Goal: Register for event/course

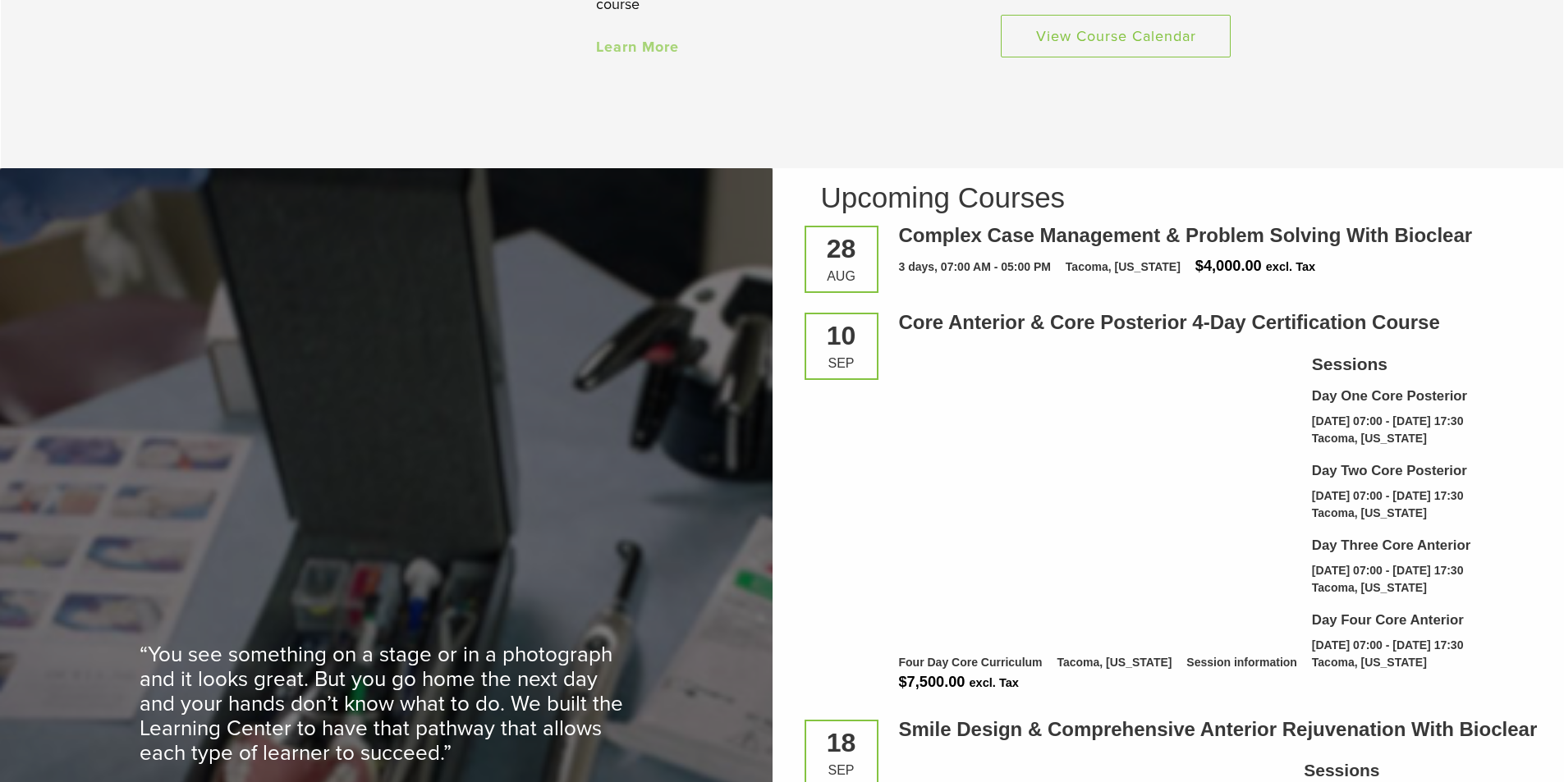
scroll to position [1806, 0]
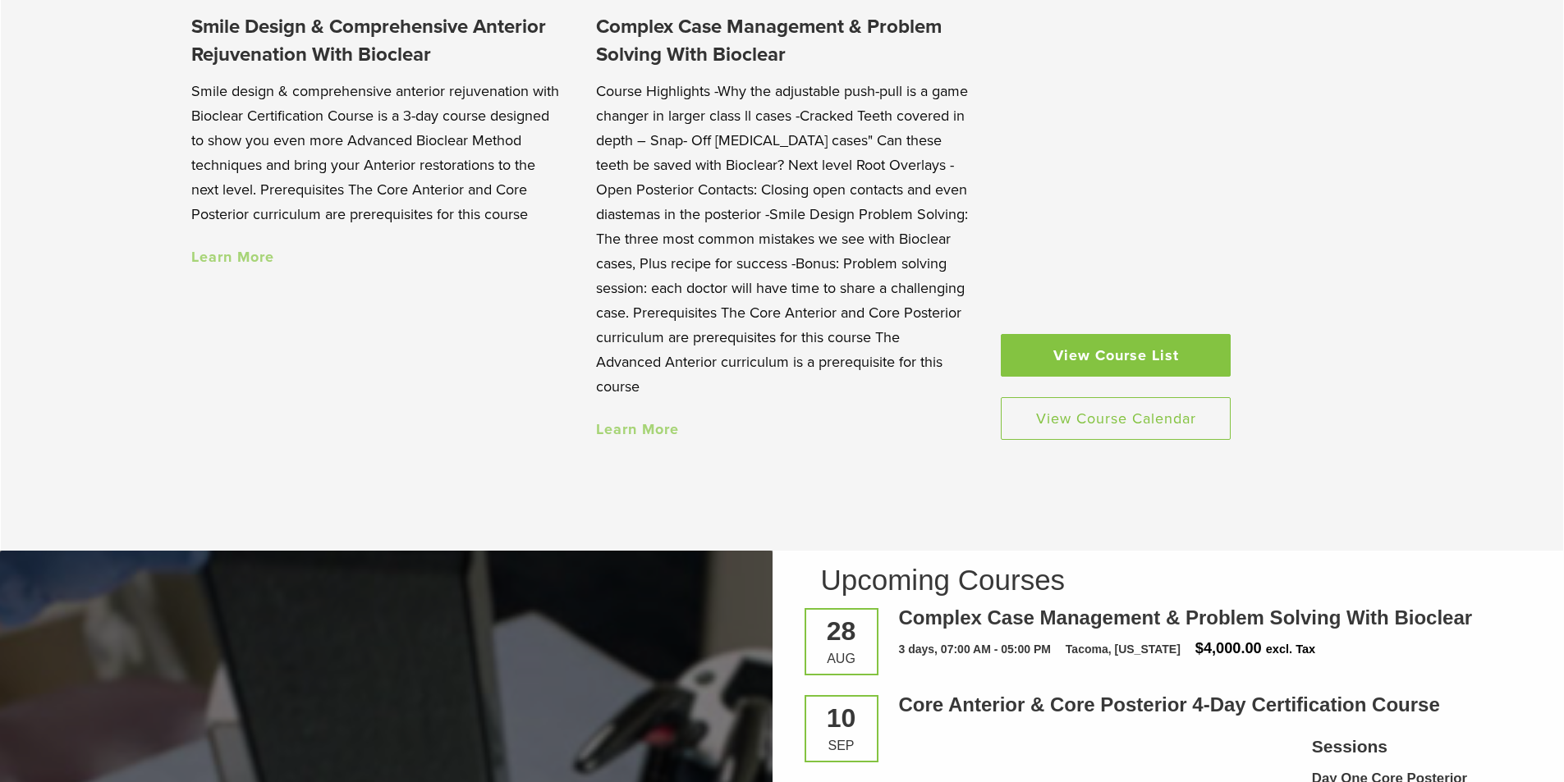
click at [1130, 368] on link "View Course List" at bounding box center [1116, 355] width 230 height 43
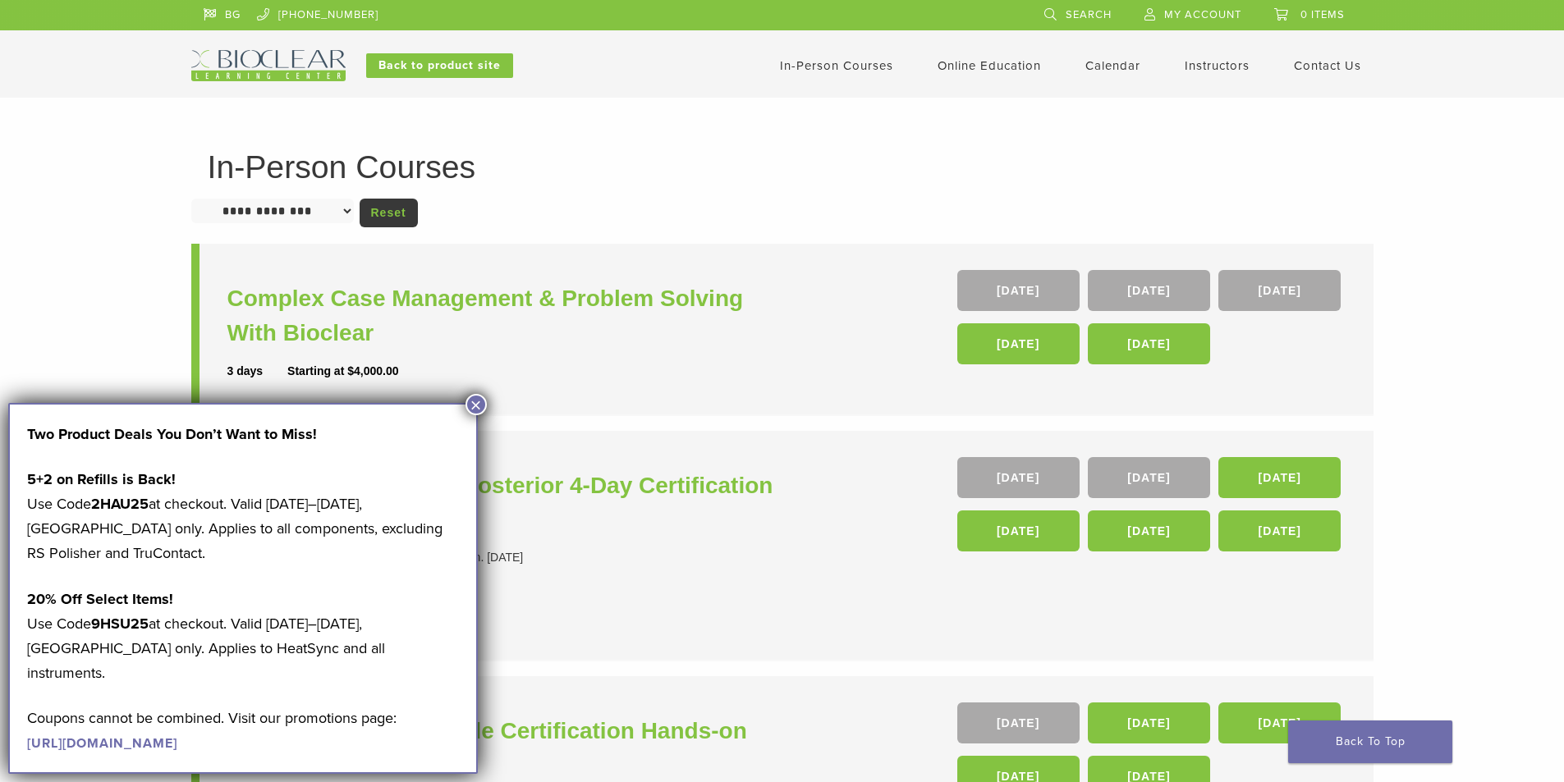
click at [473, 404] on button "×" at bounding box center [476, 404] width 21 height 21
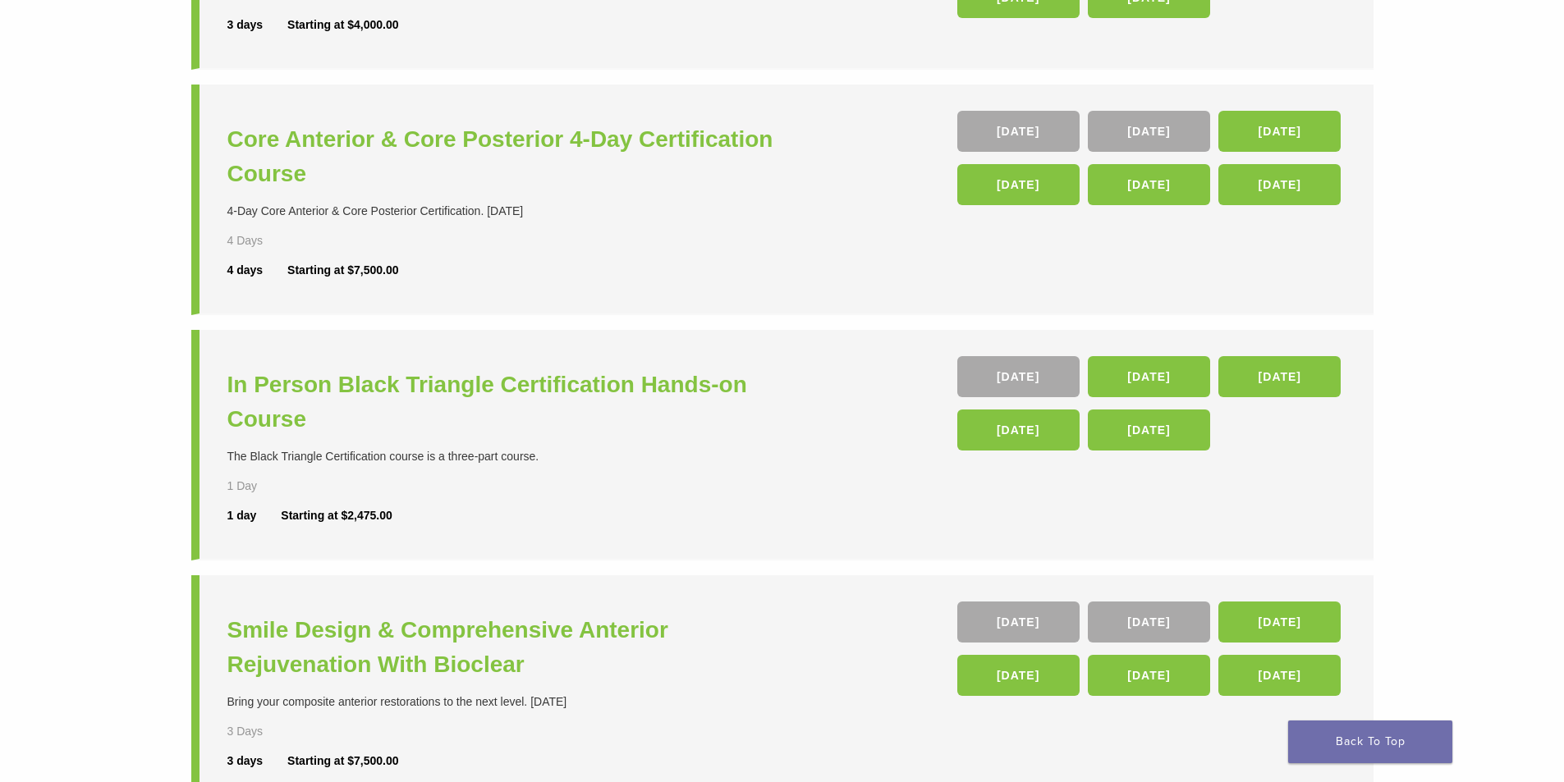
scroll to position [383, 0]
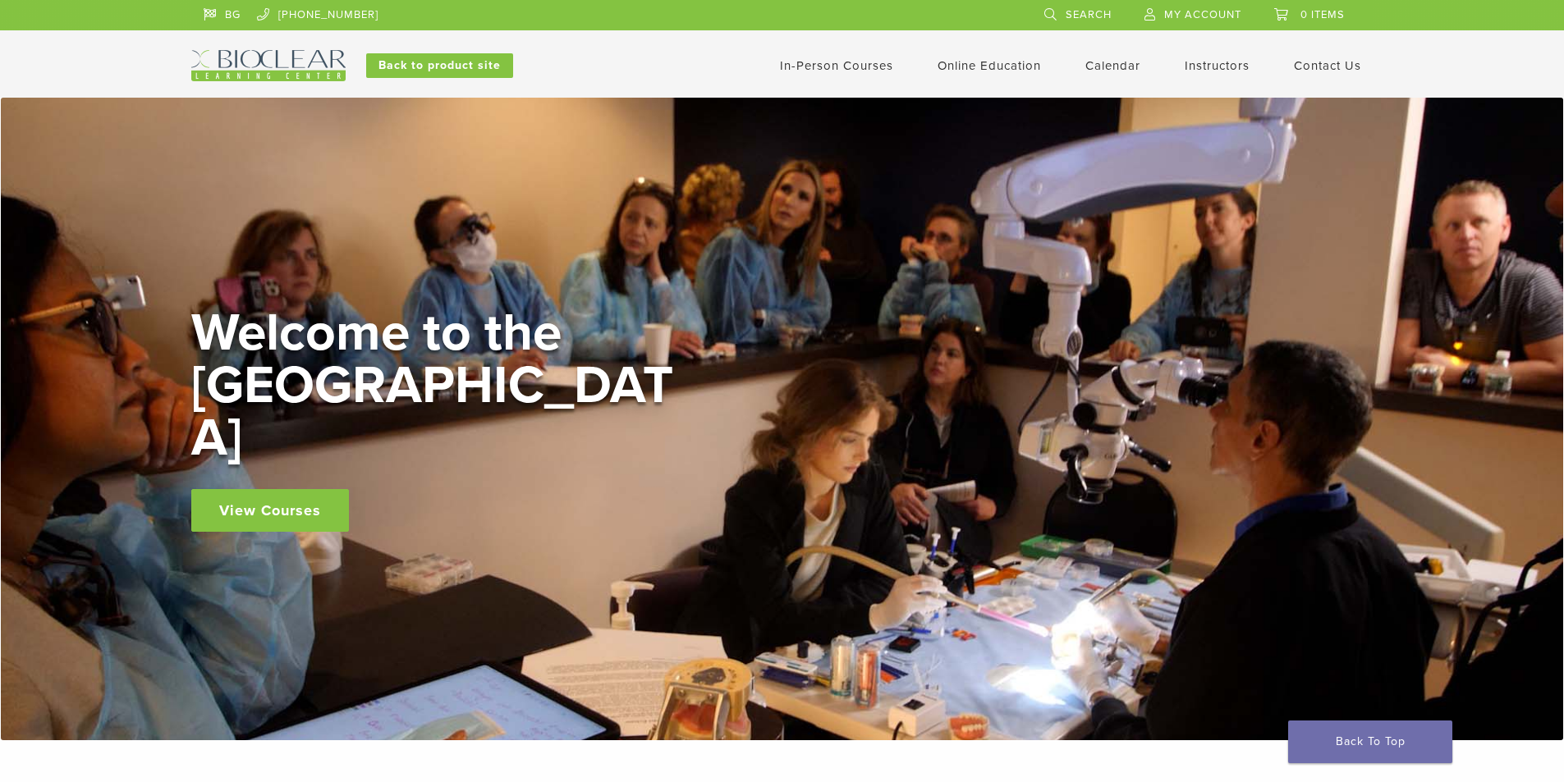
scroll to position [1806, 0]
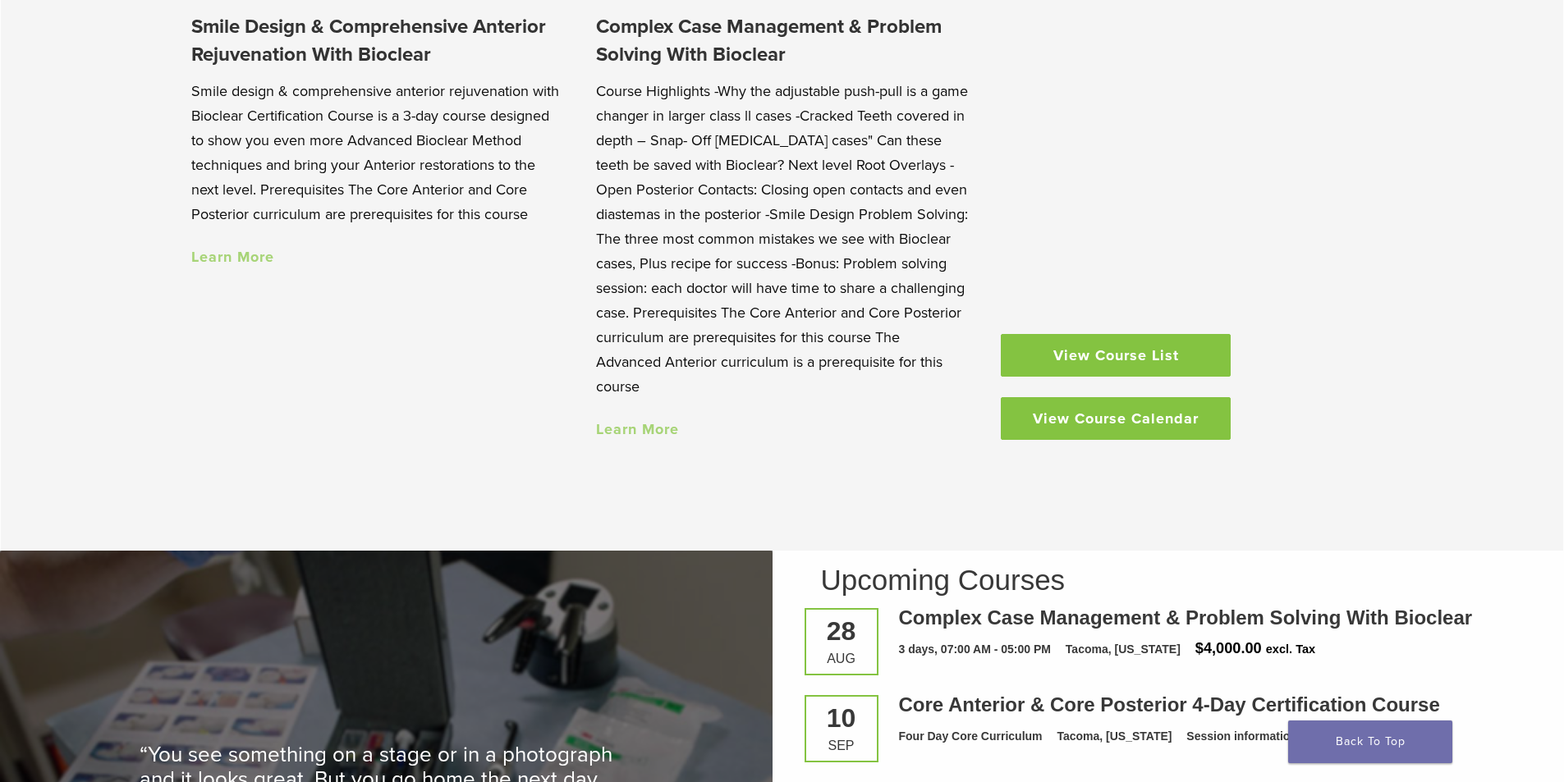
click at [1099, 420] on link "View Course Calendar" at bounding box center [1116, 418] width 230 height 43
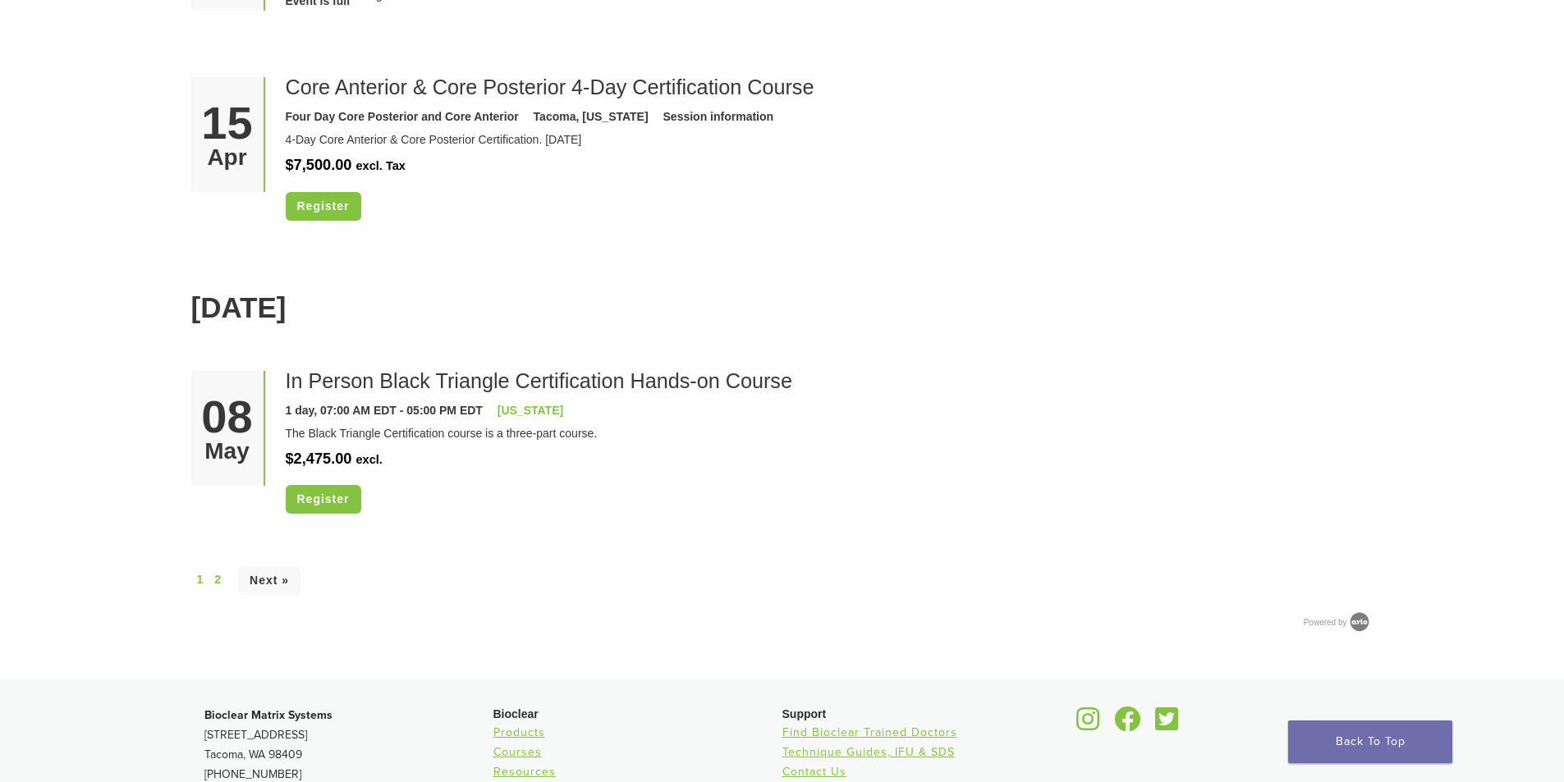
scroll to position [4789, 0]
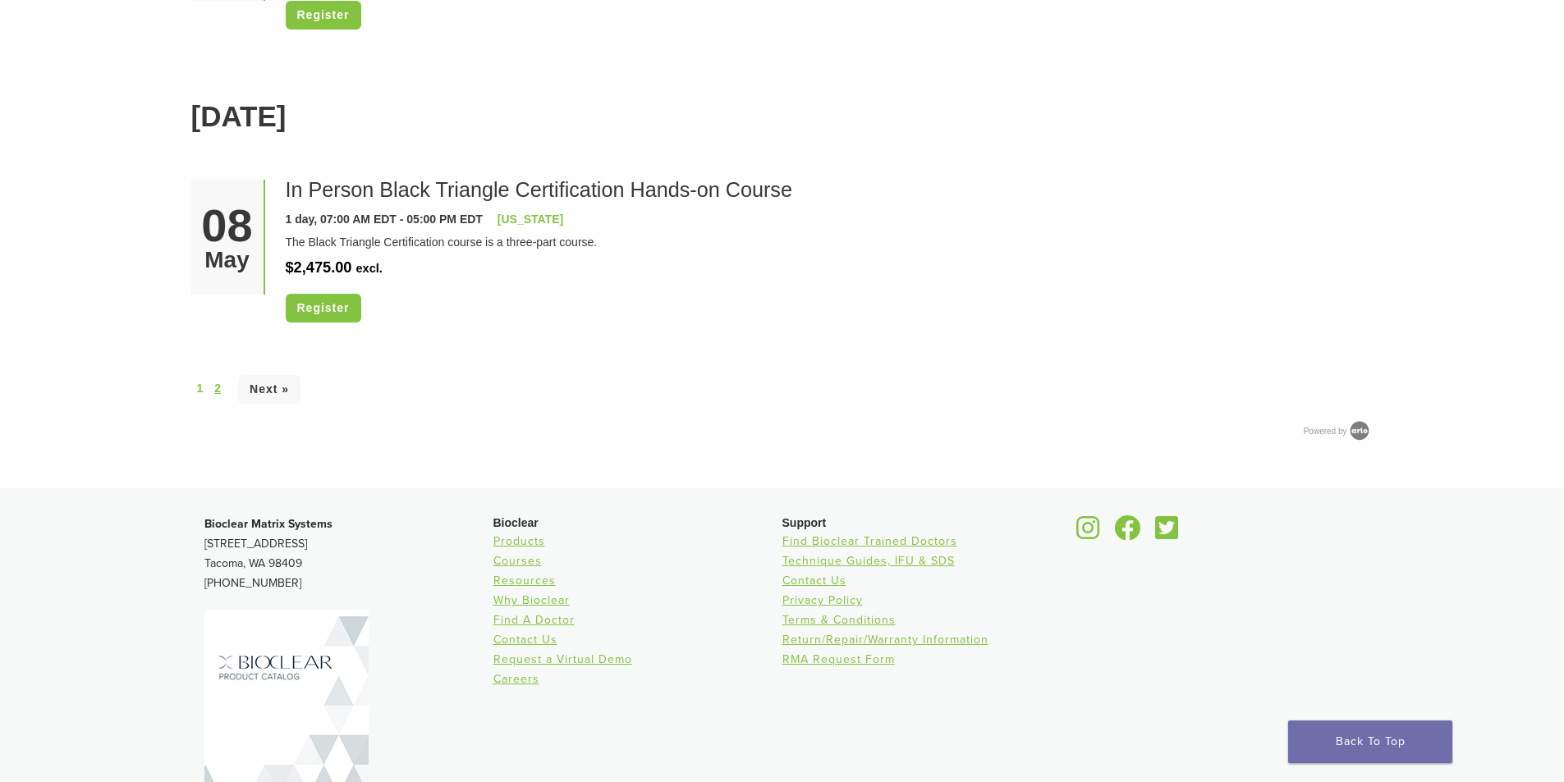
click at [216, 386] on link "2" at bounding box center [217, 388] width 7 height 17
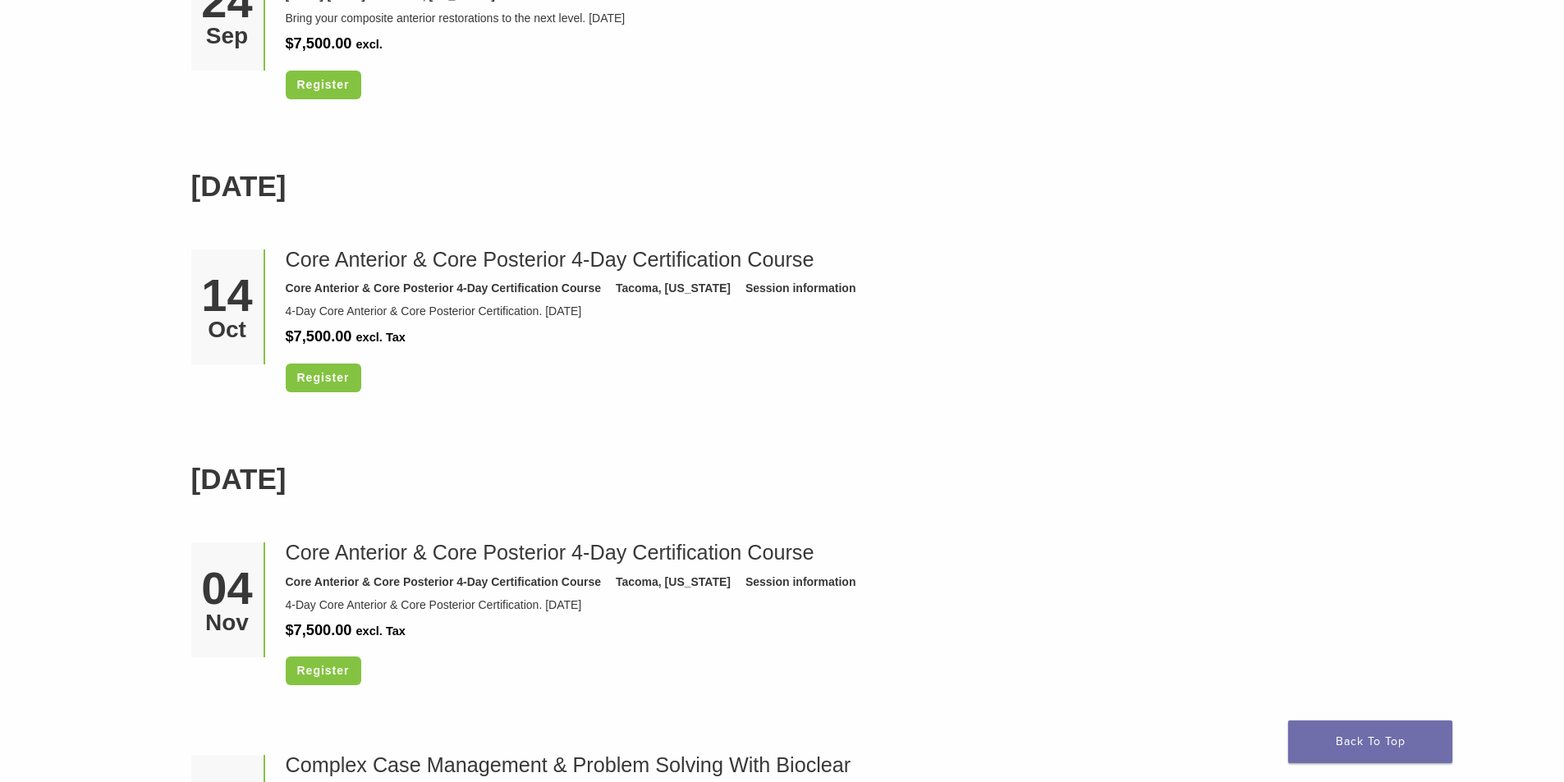
scroll to position [2108, 0]
